Goal: Entertainment & Leisure: Consume media (video, audio)

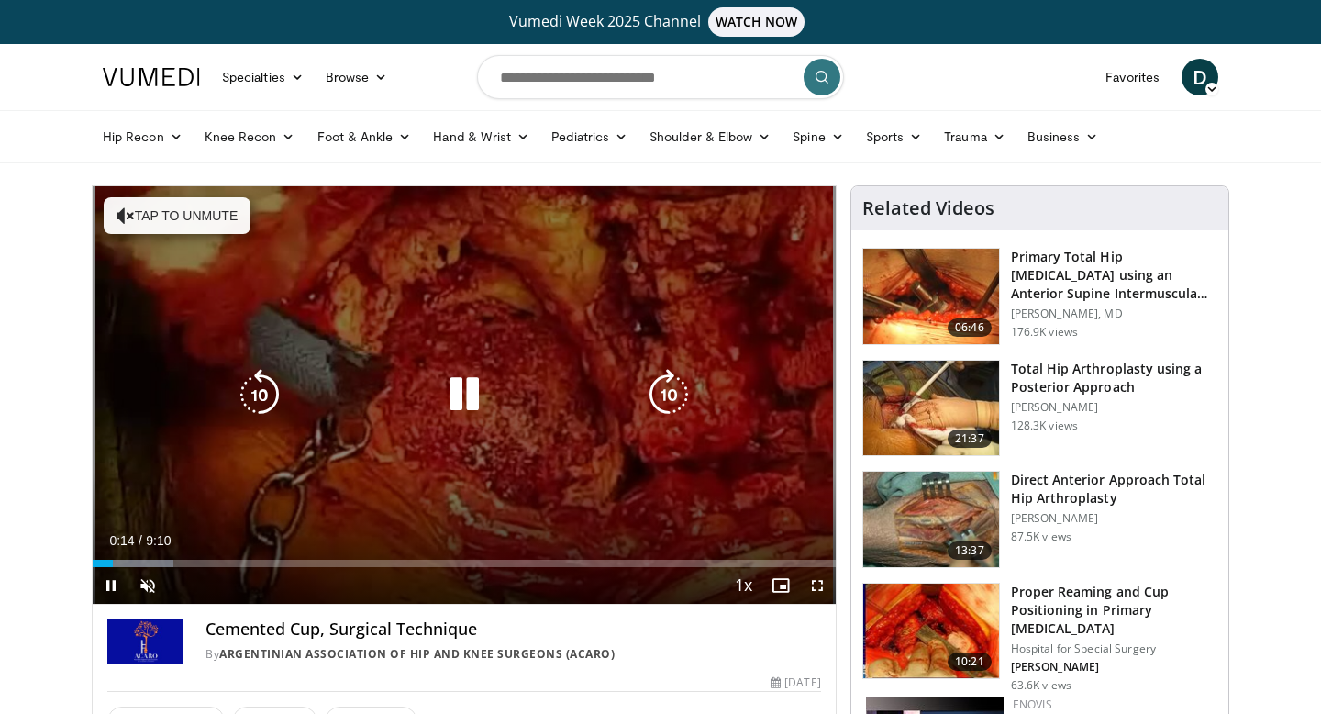
click at [159, 217] on button "Tap to unmute" at bounding box center [177, 215] width 147 height 37
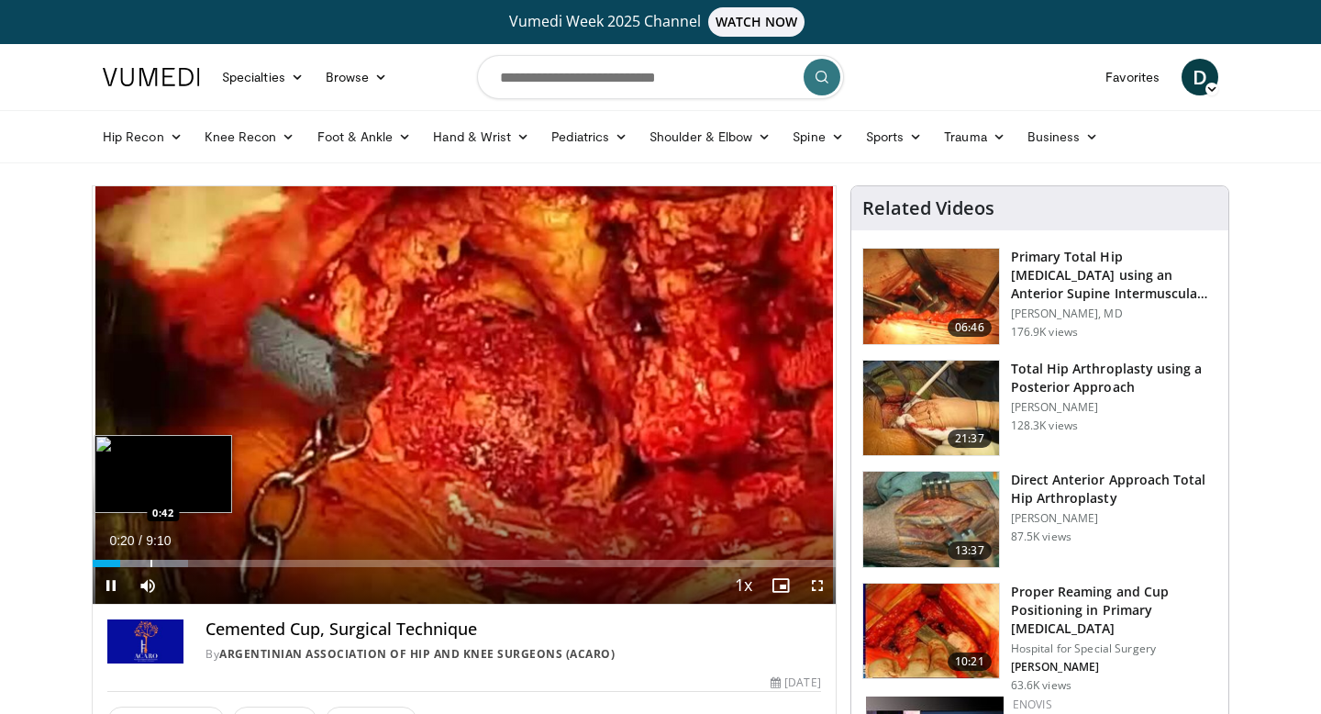
click at [150, 556] on div "Loaded : 12.87% 0:20 0:42" at bounding box center [464, 557] width 743 height 17
click at [194, 563] on div "Progress Bar" at bounding box center [195, 563] width 2 height 7
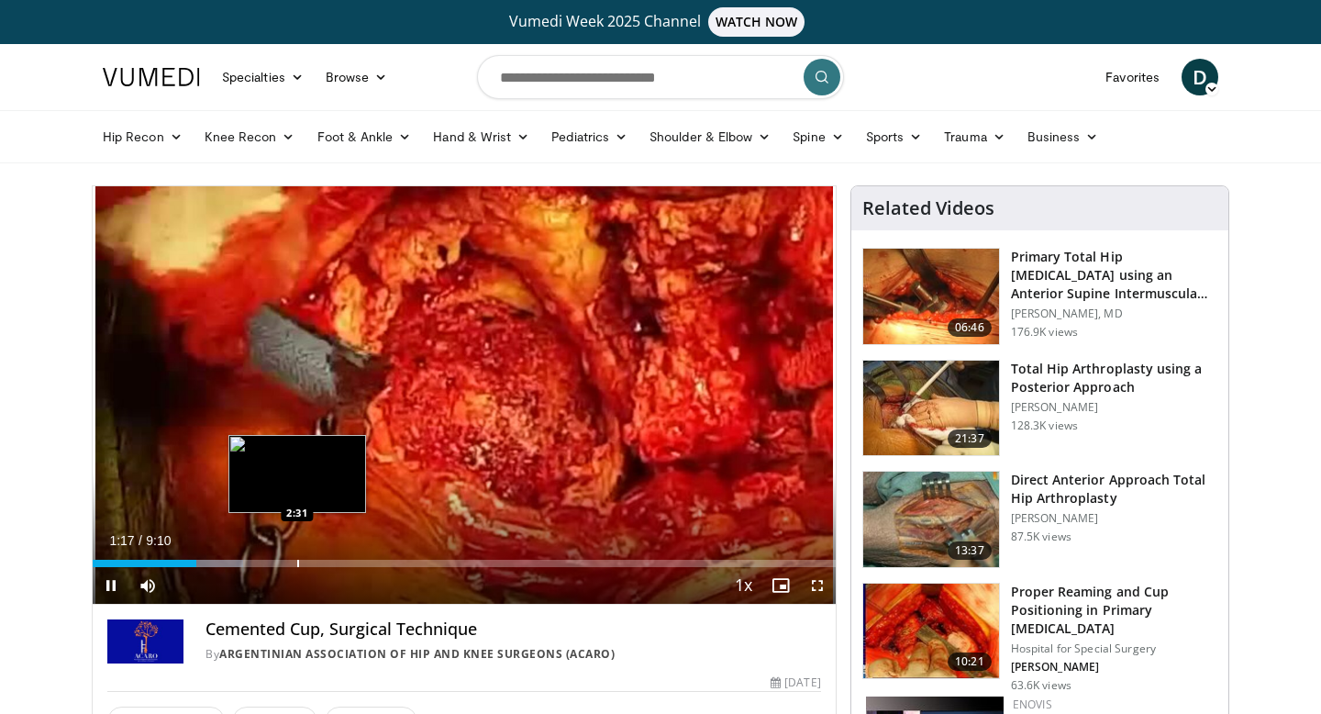
click at [297, 561] on div "Progress Bar" at bounding box center [298, 563] width 2 height 7
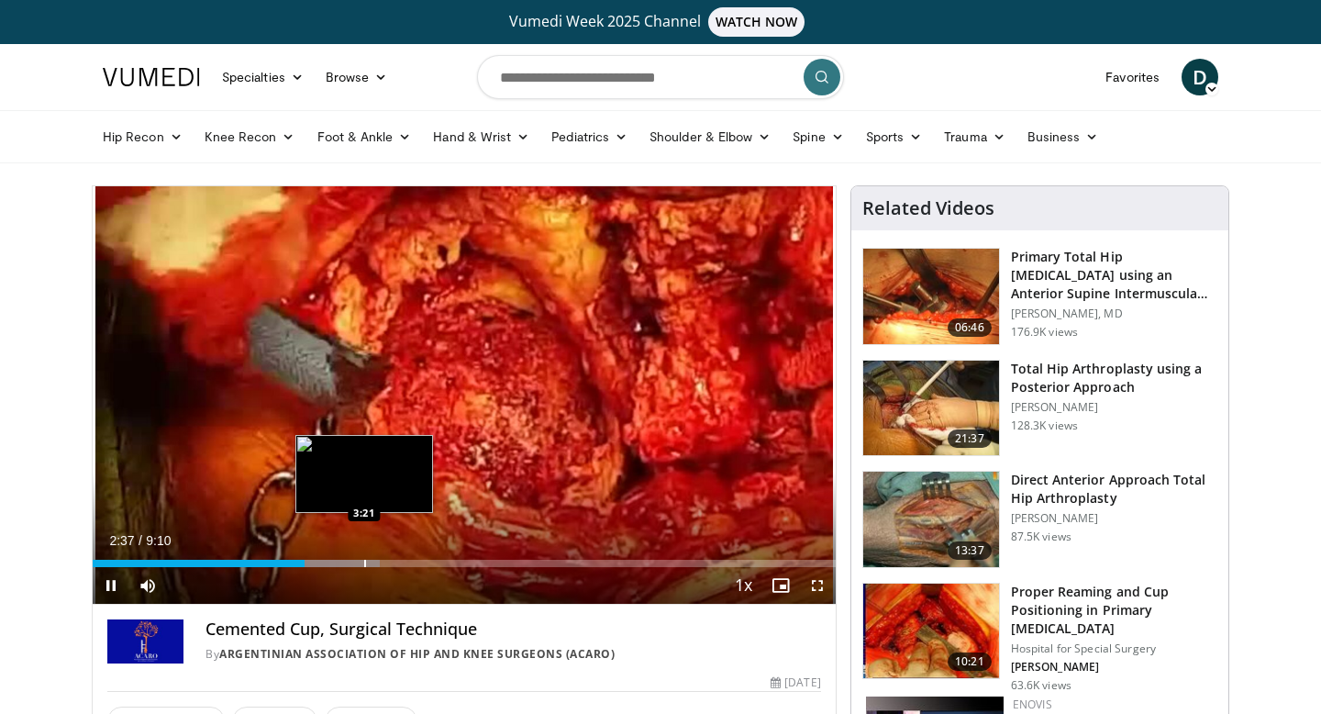
click at [364, 560] on div "Progress Bar" at bounding box center [365, 563] width 2 height 7
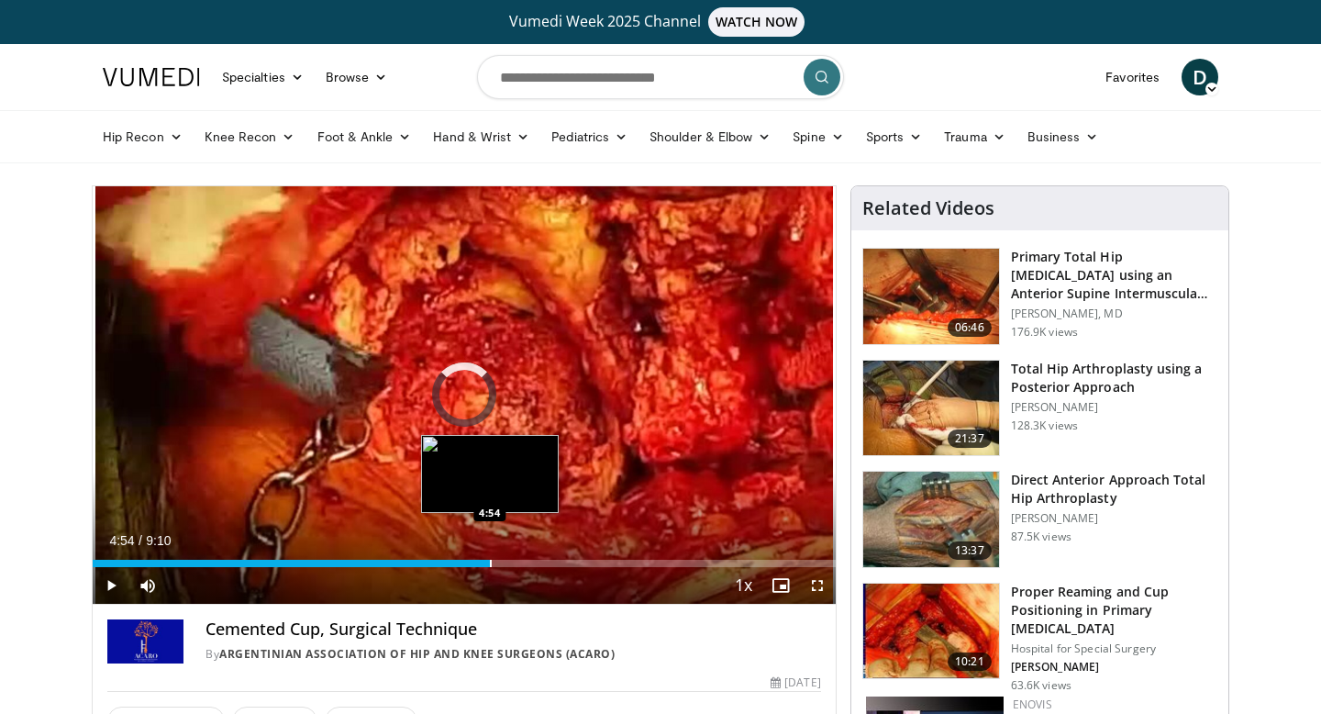
click at [490, 560] on div "Progress Bar" at bounding box center [491, 563] width 2 height 7
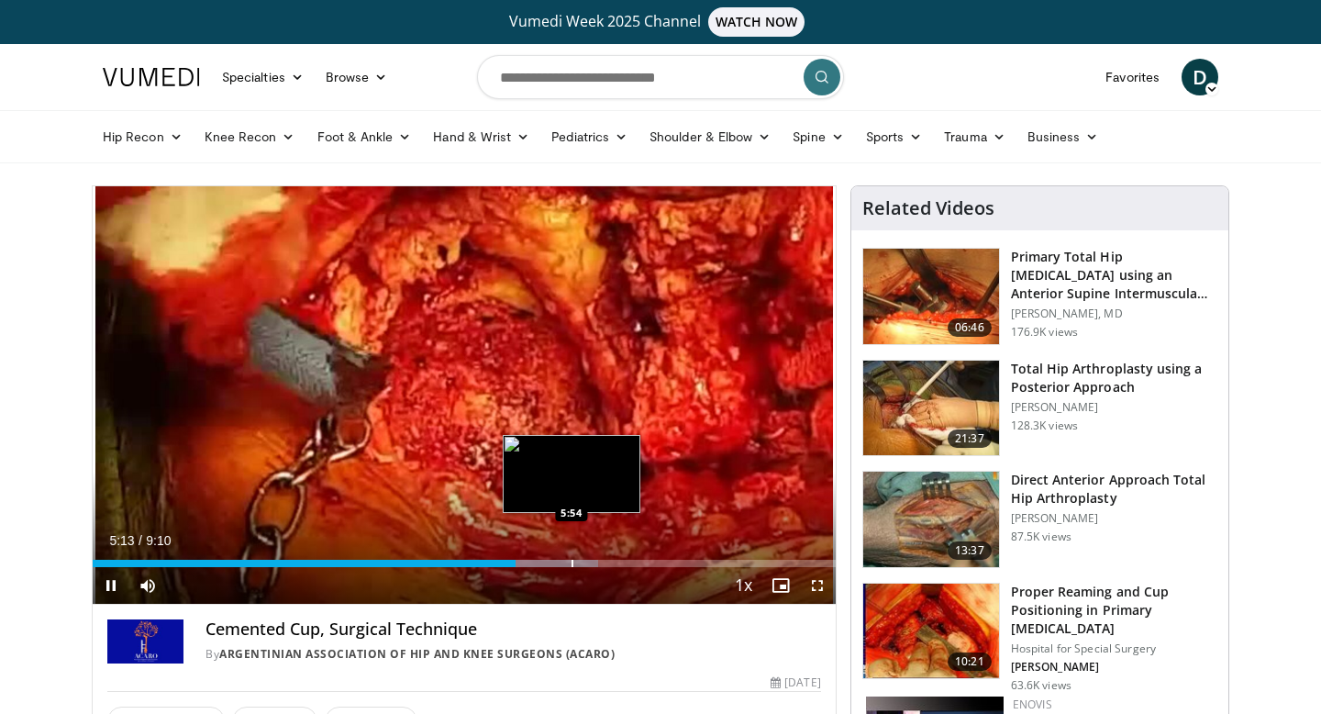
click at [571, 560] on div "Progress Bar" at bounding box center [572, 563] width 2 height 7
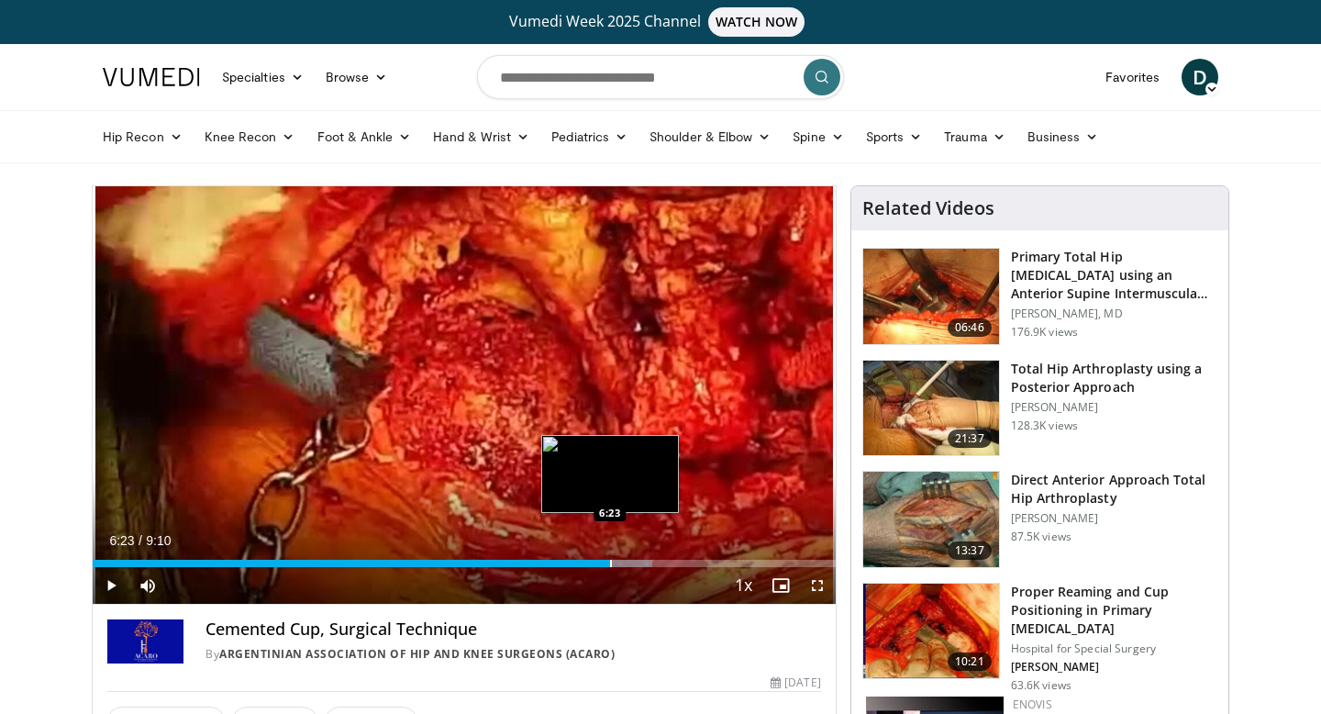
click at [609, 553] on div "Loaded : 75.40% 6:23 6:23" at bounding box center [464, 557] width 743 height 17
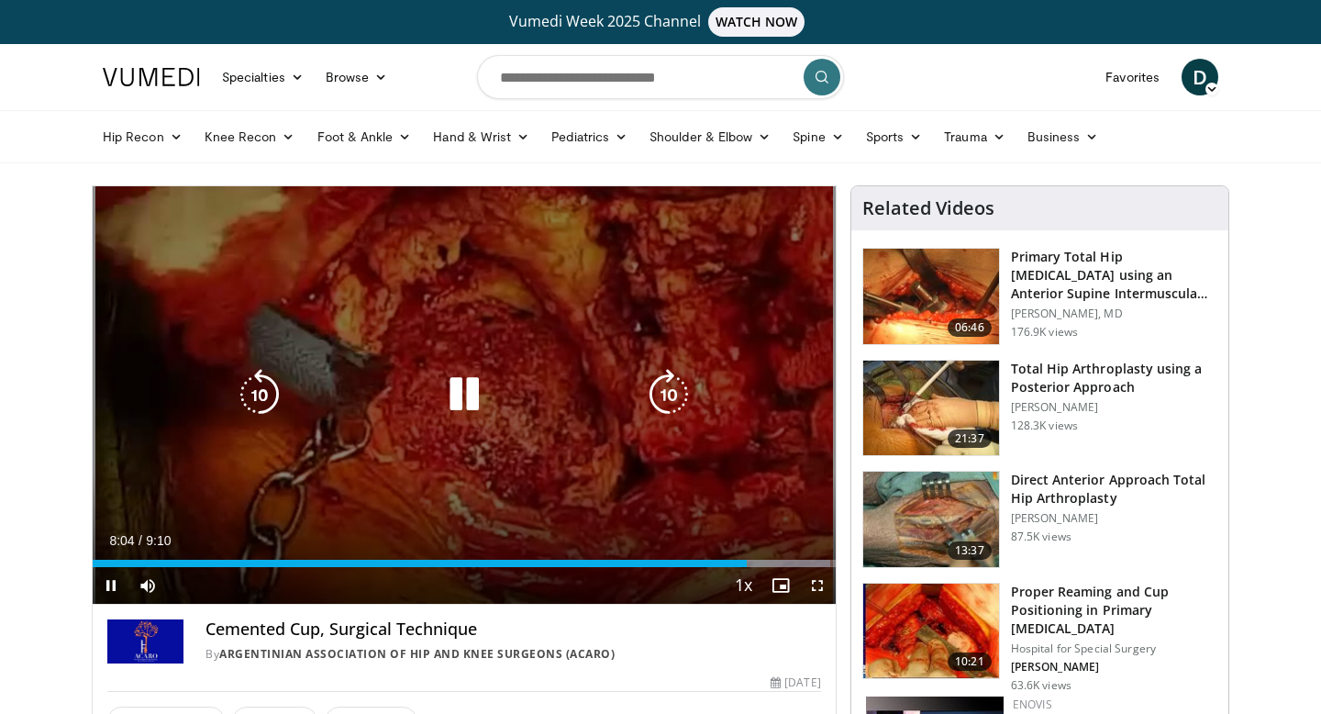
click at [461, 384] on icon "Video Player" at bounding box center [463, 394] width 51 height 51
